Goal: Transaction & Acquisition: Download file/media

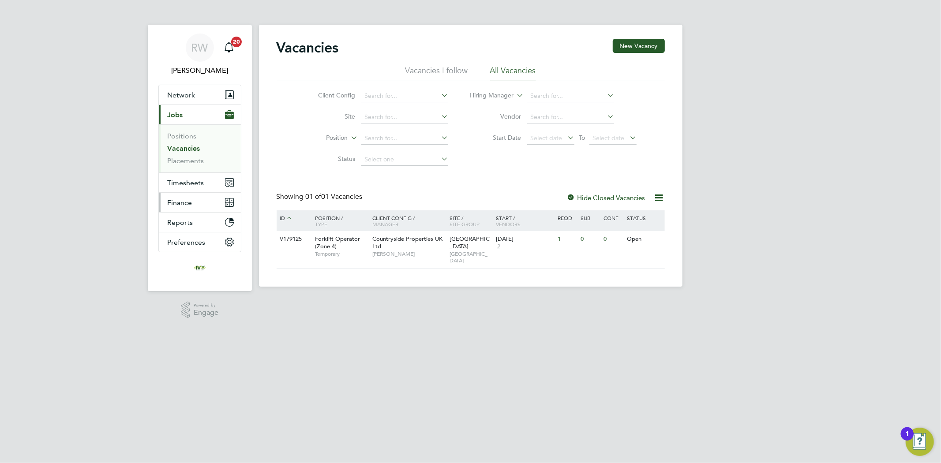
click at [197, 202] on button "Finance" at bounding box center [200, 202] width 82 height 19
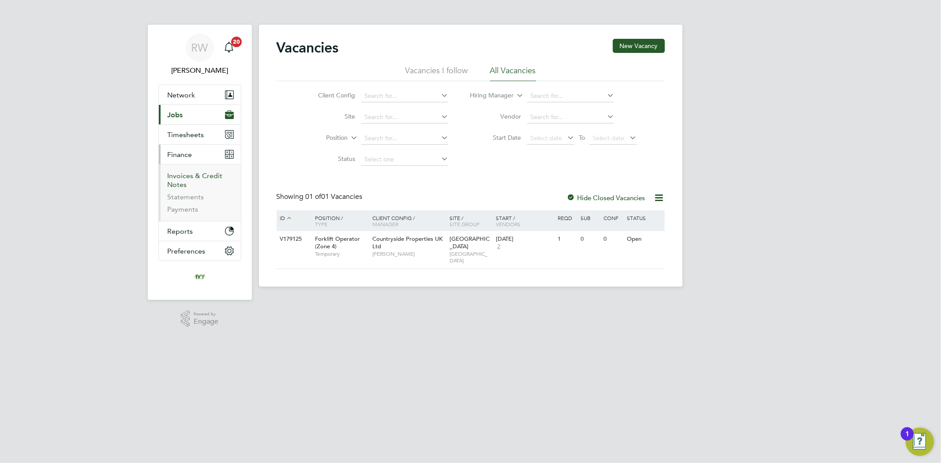
click at [184, 177] on link "Invoices & Credit Notes" at bounding box center [195, 180] width 55 height 17
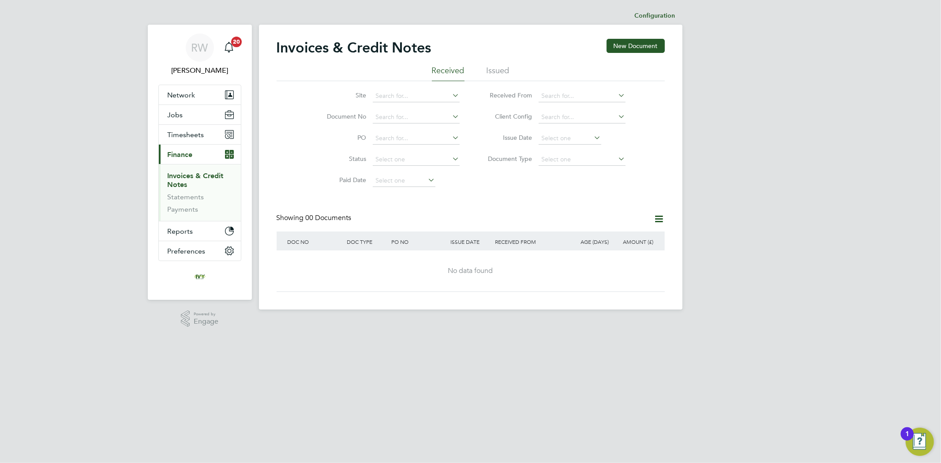
click at [502, 75] on li "Issued" at bounding box center [498, 73] width 23 height 16
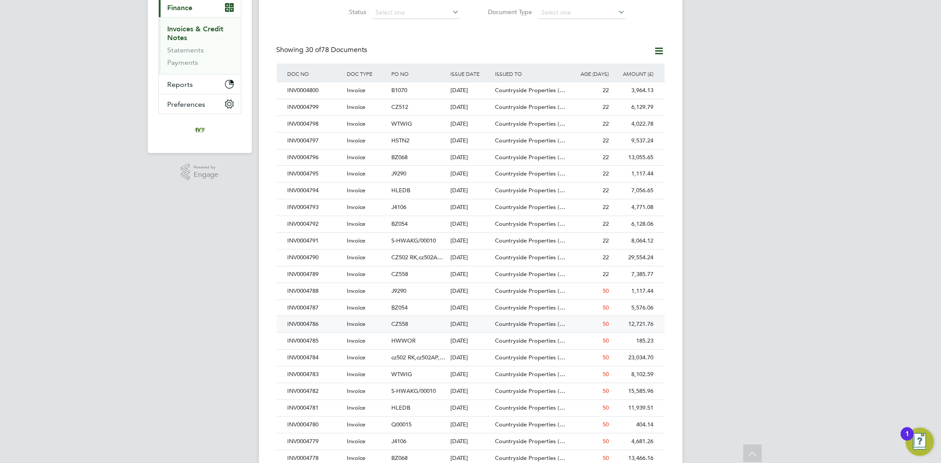
click at [340, 321] on div "INV0004786" at bounding box center [314, 324] width 59 height 16
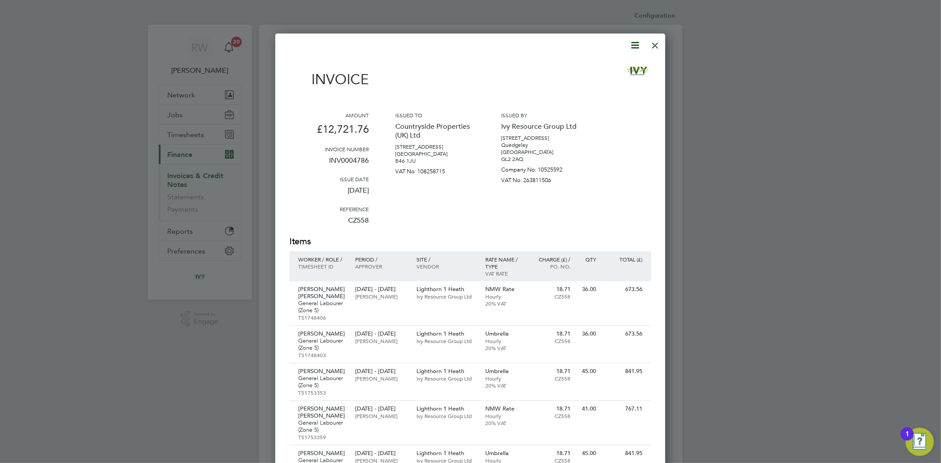
click at [636, 40] on icon at bounding box center [635, 45] width 11 height 11
click at [618, 64] on li "Download Invoice" at bounding box center [607, 66] width 61 height 12
